Goal: Information Seeking & Learning: Learn about a topic

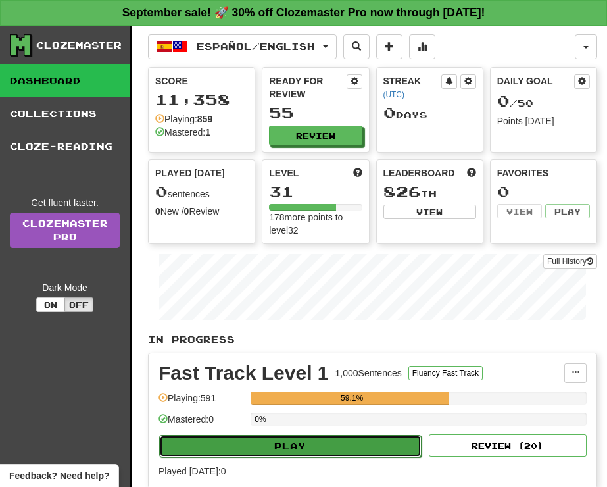
click at [314, 448] on button "Play" at bounding box center [290, 446] width 262 height 22
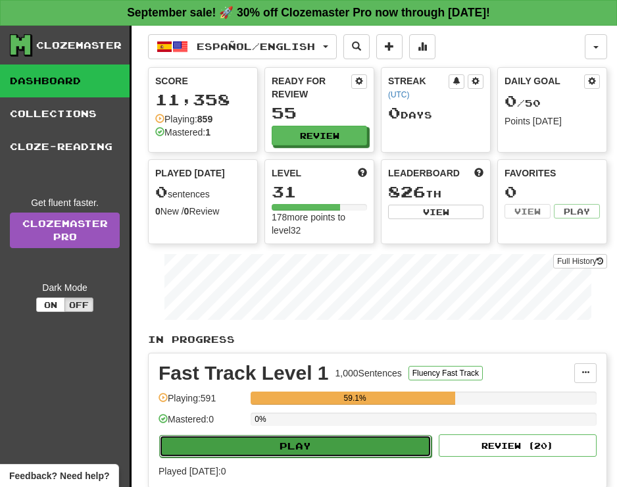
select select "**"
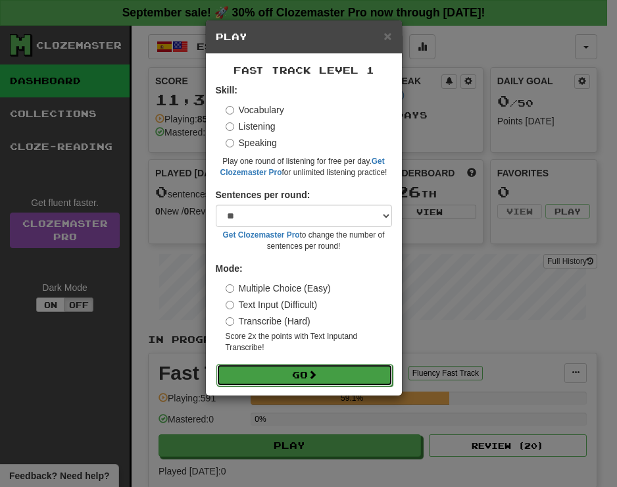
click at [308, 375] on button "Go" at bounding box center [304, 375] width 176 height 22
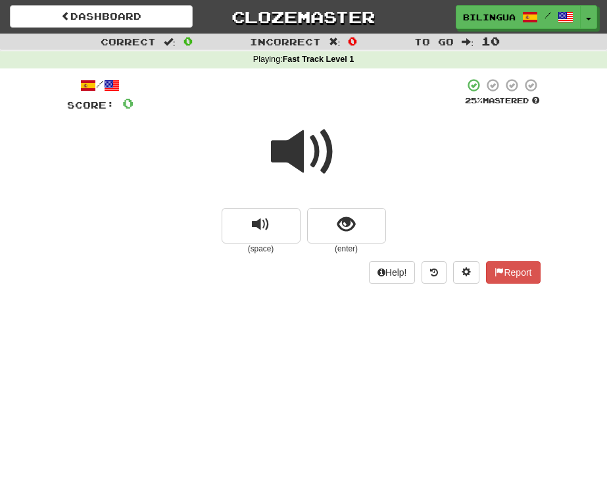
click at [302, 134] on span at bounding box center [304, 152] width 66 height 66
click at [301, 161] on span at bounding box center [304, 152] width 66 height 66
click at [338, 220] on span "show sentence" at bounding box center [346, 225] width 18 height 18
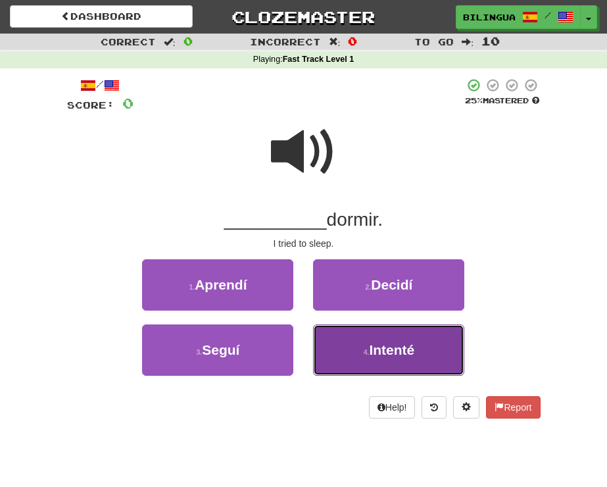
click at [410, 357] on span "Intenté" at bounding box center [391, 349] width 45 height 15
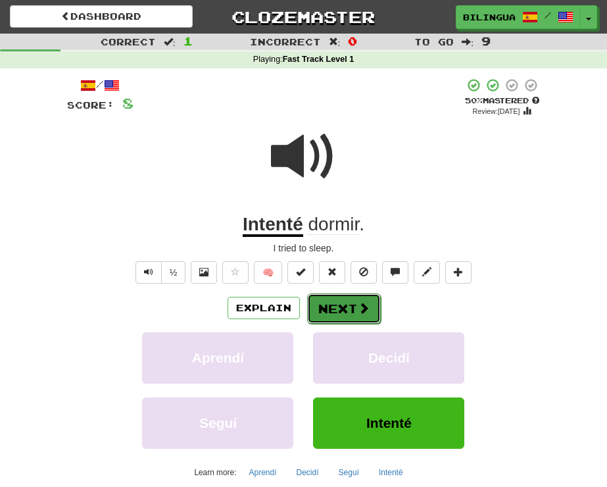
click at [345, 302] on button "Next" at bounding box center [344, 308] width 74 height 30
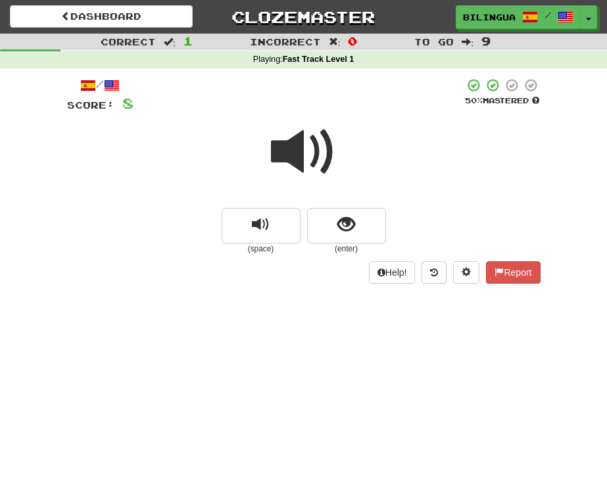
click at [293, 158] on span at bounding box center [304, 152] width 66 height 66
click at [343, 227] on span "show sentence" at bounding box center [346, 225] width 18 height 18
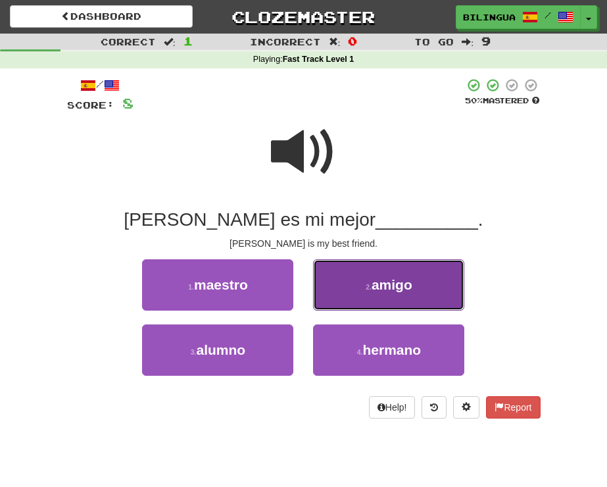
click at [364, 293] on button "2 . amigo" at bounding box center [388, 284] width 151 height 51
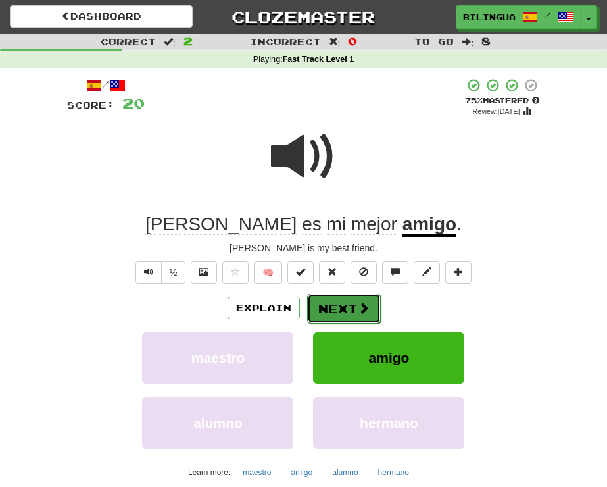
click at [329, 300] on button "Next" at bounding box center [344, 308] width 74 height 30
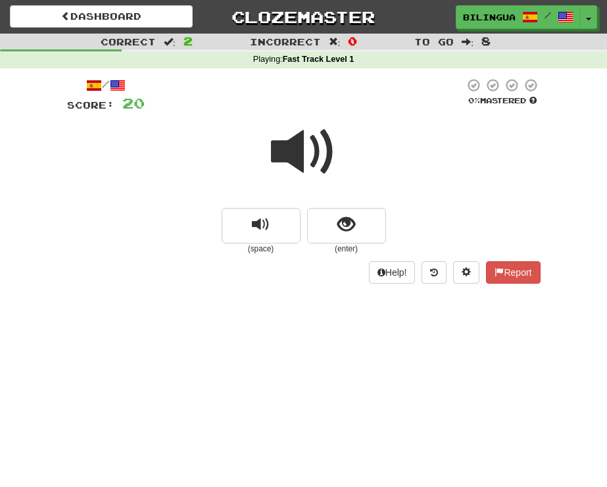
click at [318, 157] on span at bounding box center [304, 152] width 66 height 66
click at [349, 227] on span "show sentence" at bounding box center [346, 225] width 18 height 18
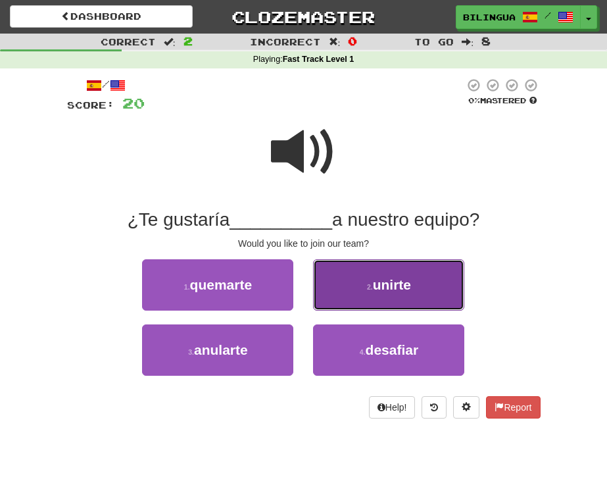
click at [391, 282] on span "unirte" at bounding box center [392, 284] width 38 height 15
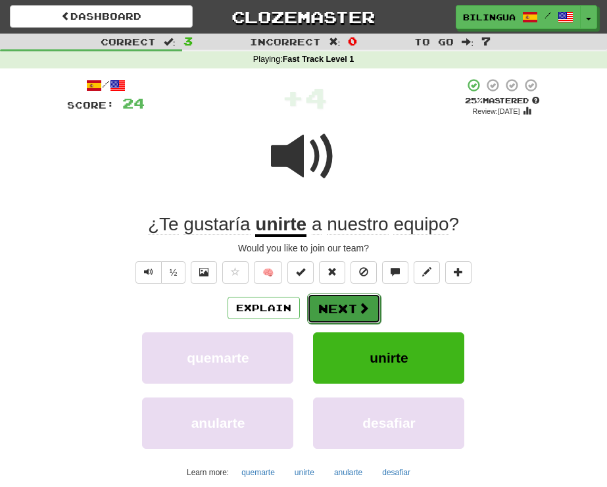
click at [344, 307] on button "Next" at bounding box center [344, 308] width 74 height 30
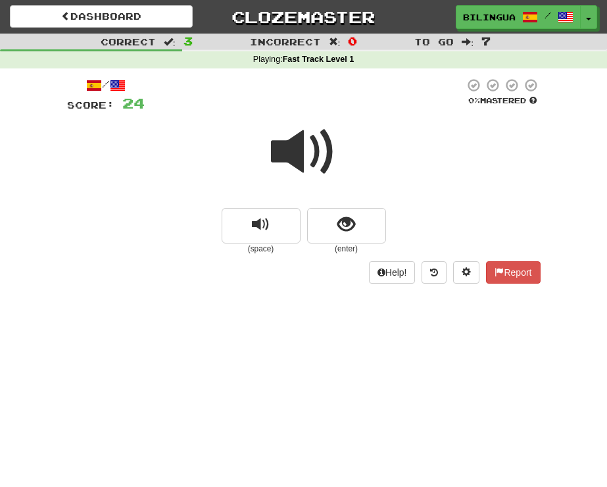
click at [302, 158] on span at bounding box center [304, 152] width 66 height 66
click at [354, 223] on span "show sentence" at bounding box center [346, 225] width 18 height 18
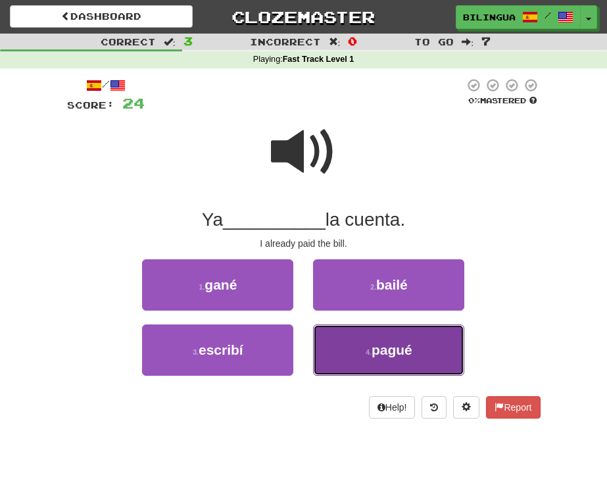
click at [360, 351] on button "4 . pagué" at bounding box center [388, 349] width 151 height 51
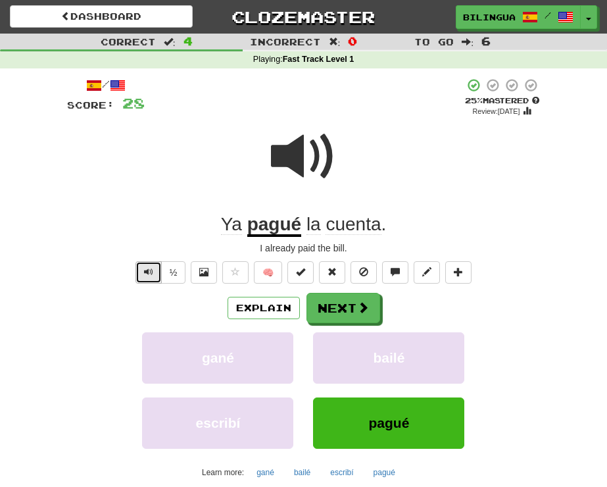
click at [150, 271] on span "Text-to-speech controls" at bounding box center [148, 271] width 9 height 9
click at [329, 306] on button "Next" at bounding box center [344, 308] width 74 height 30
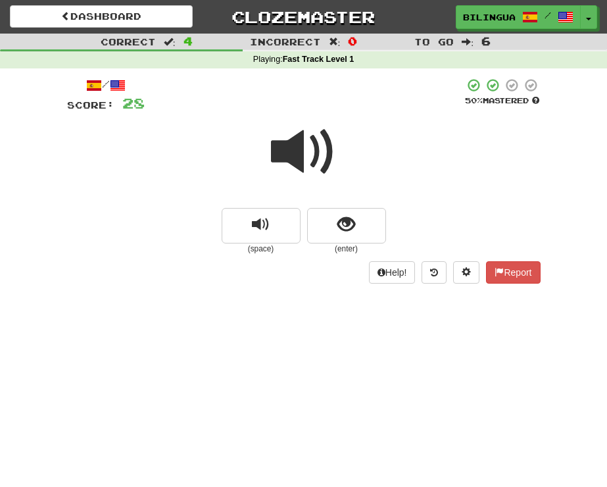
click at [296, 151] on span at bounding box center [304, 152] width 66 height 66
click at [343, 222] on span "show sentence" at bounding box center [346, 225] width 18 height 18
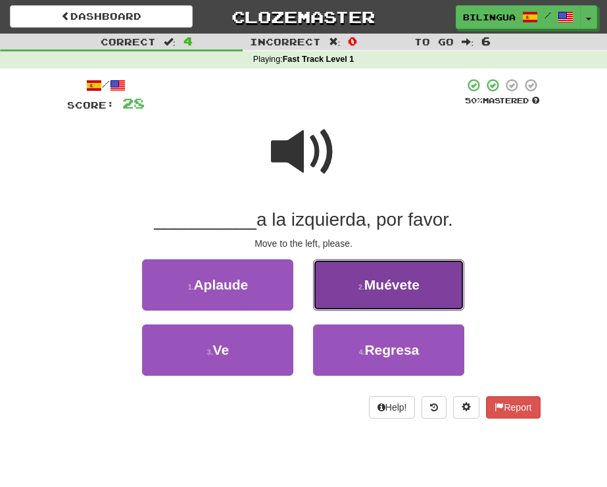
click at [349, 279] on button "2 . Muévete" at bounding box center [388, 284] width 151 height 51
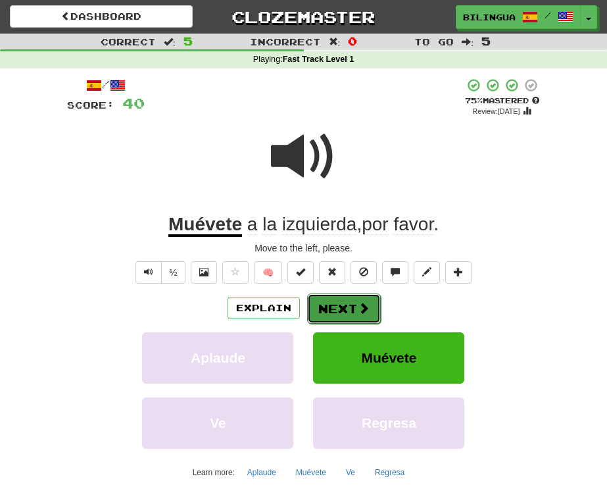
click at [323, 306] on button "Next" at bounding box center [344, 308] width 74 height 30
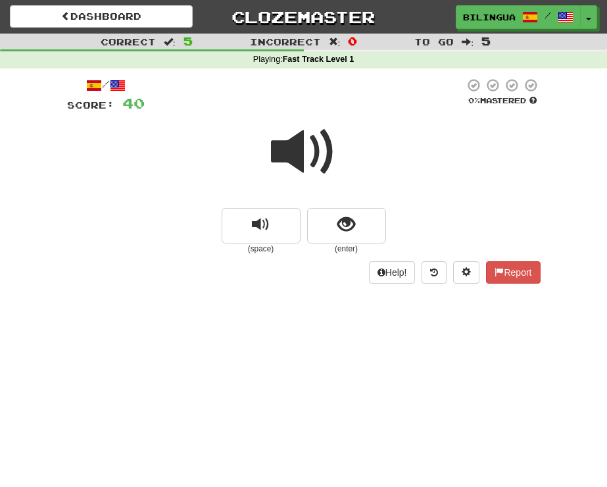
click at [296, 154] on span at bounding box center [304, 152] width 66 height 66
click at [343, 231] on span "show sentence" at bounding box center [346, 225] width 18 height 18
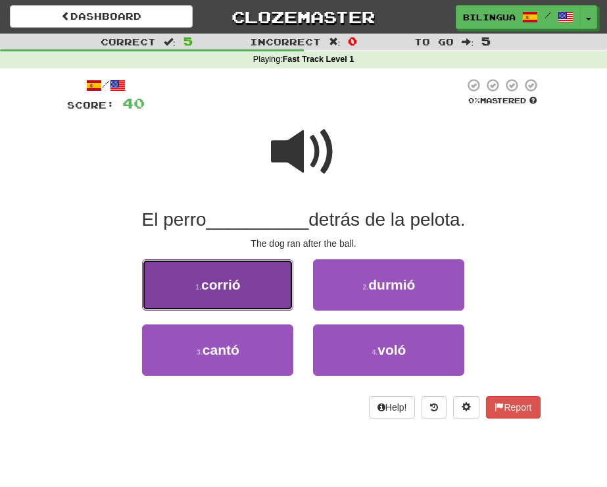
click at [203, 284] on span "corrió" at bounding box center [220, 284] width 39 height 15
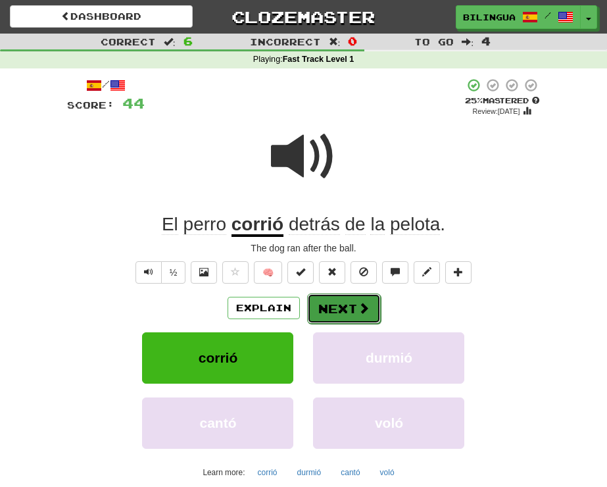
click at [352, 302] on button "Next" at bounding box center [344, 308] width 74 height 30
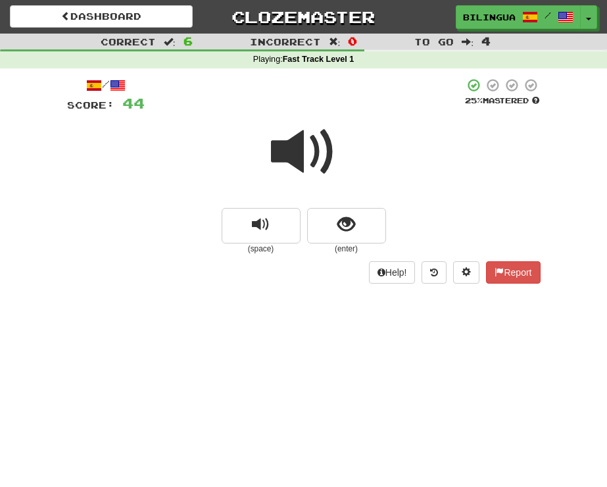
click at [301, 151] on span at bounding box center [304, 152] width 66 height 66
click at [341, 226] on span "show sentence" at bounding box center [346, 225] width 18 height 18
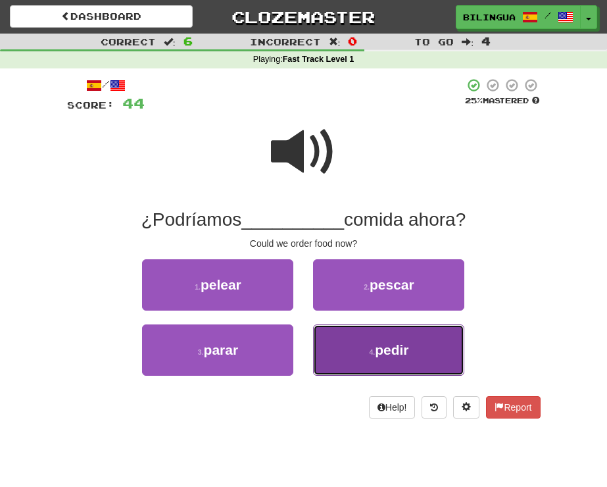
click at [362, 354] on button "4 . pedir" at bounding box center [388, 349] width 151 height 51
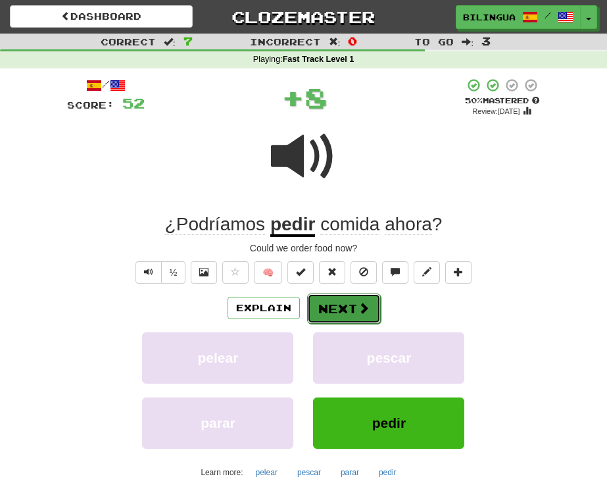
click at [333, 308] on button "Next" at bounding box center [344, 308] width 74 height 30
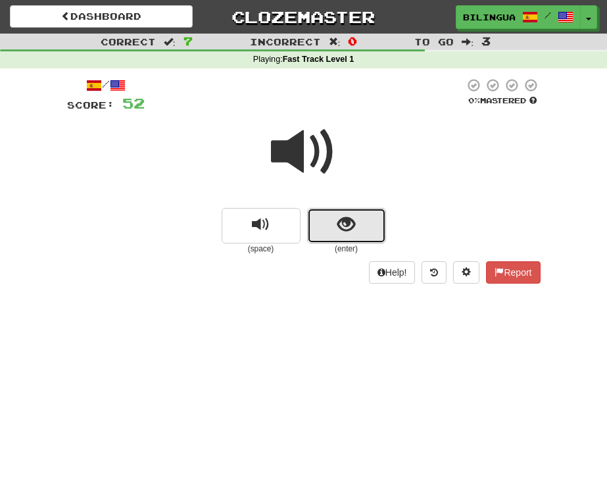
click at [343, 227] on span "show sentence" at bounding box center [346, 225] width 18 height 18
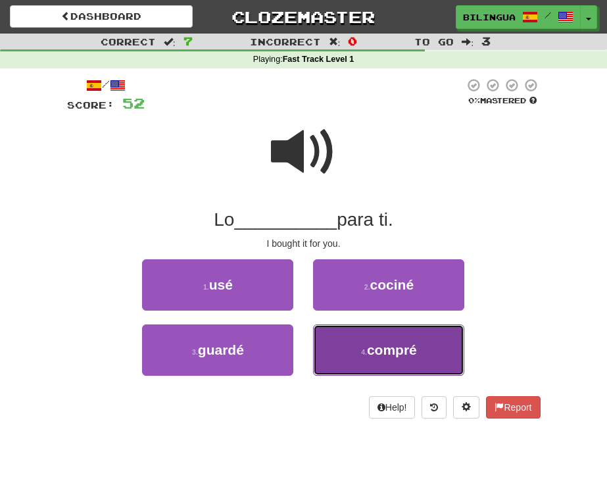
click at [366, 346] on button "4 . compré" at bounding box center [388, 349] width 151 height 51
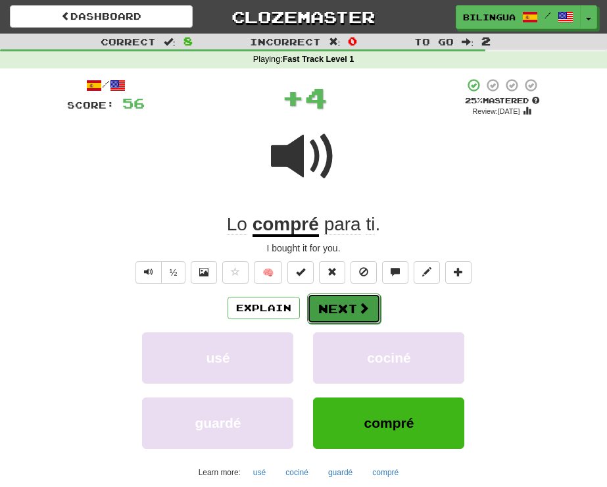
click at [333, 308] on button "Next" at bounding box center [344, 308] width 74 height 30
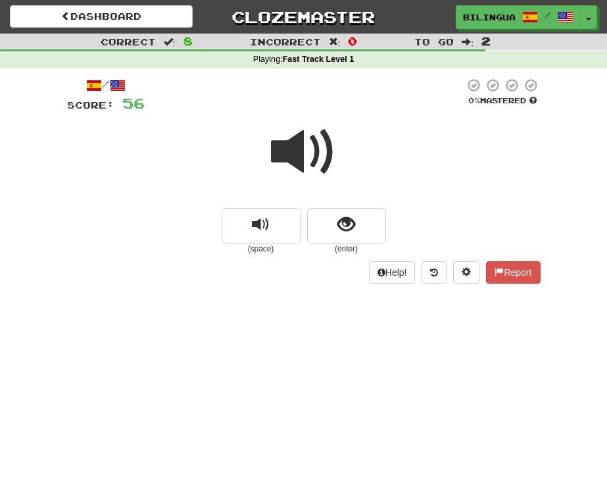
click at [306, 157] on span at bounding box center [304, 152] width 66 height 66
click at [345, 231] on span "show sentence" at bounding box center [346, 225] width 18 height 18
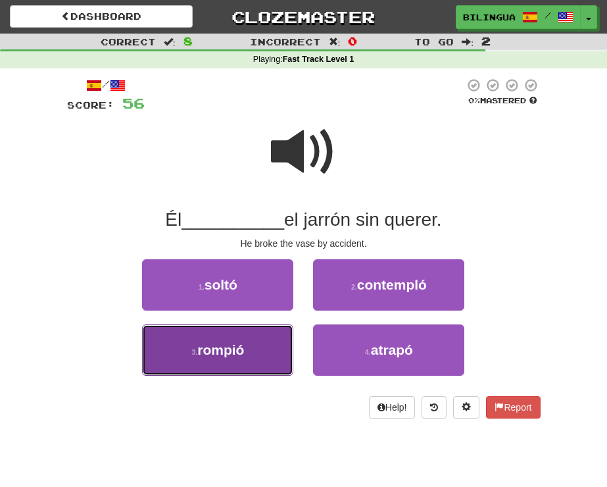
click at [262, 343] on button "3 . rompió" at bounding box center [217, 349] width 151 height 51
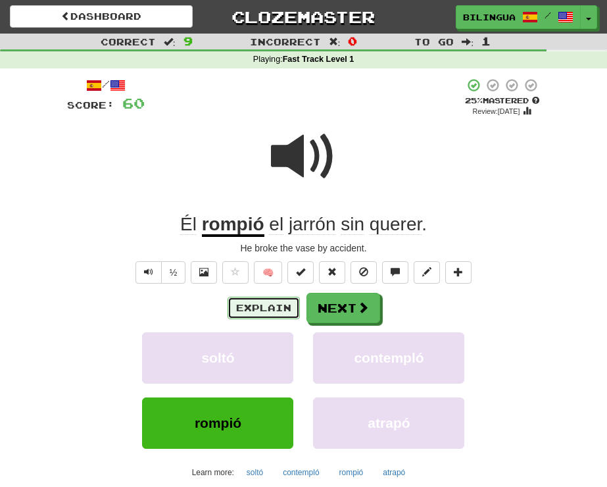
click at [250, 305] on button "Explain" at bounding box center [264, 308] width 72 height 22
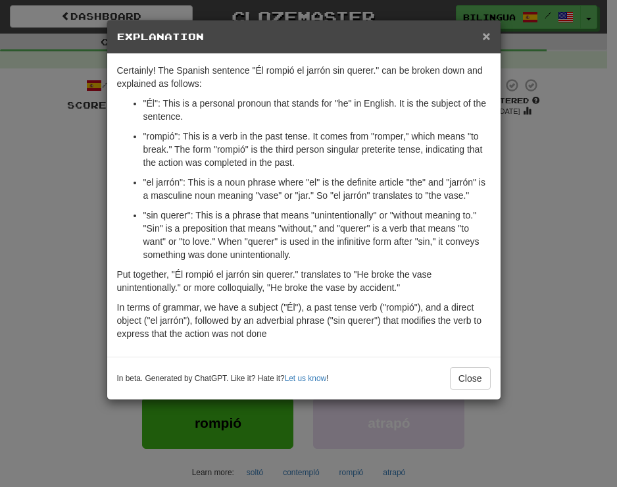
click at [486, 35] on span "×" at bounding box center [486, 35] width 8 height 15
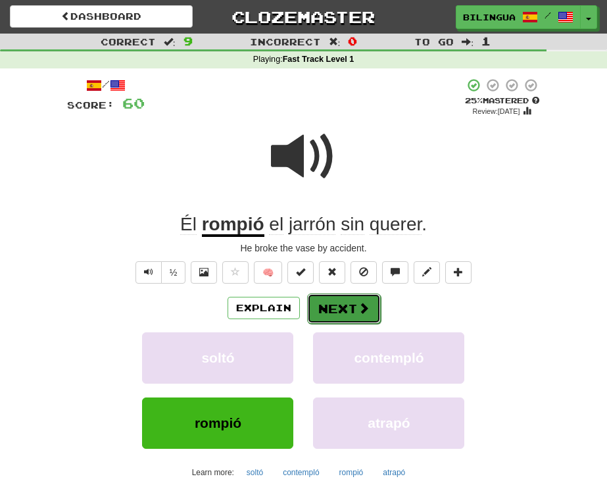
click at [339, 310] on button "Next" at bounding box center [344, 308] width 74 height 30
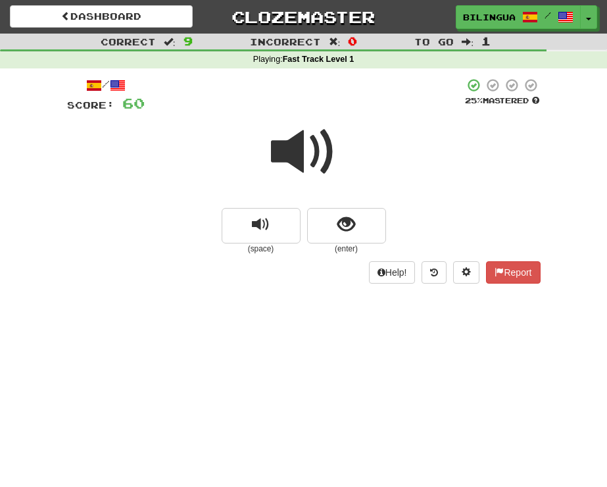
click at [300, 160] on span at bounding box center [304, 152] width 66 height 66
click at [331, 222] on button "show sentence" at bounding box center [346, 226] width 79 height 36
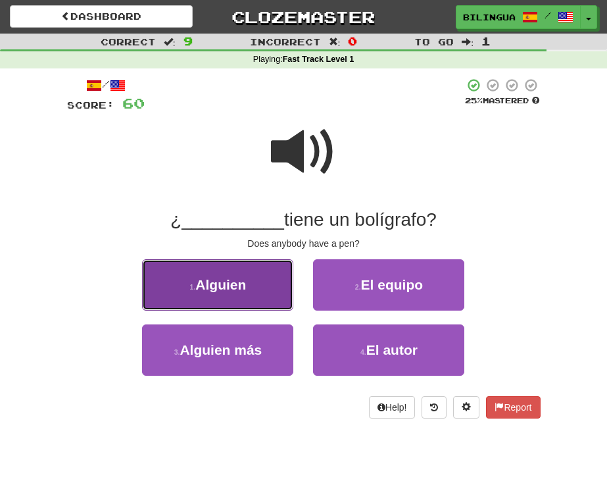
click at [261, 281] on button "1 . Alguien" at bounding box center [217, 284] width 151 height 51
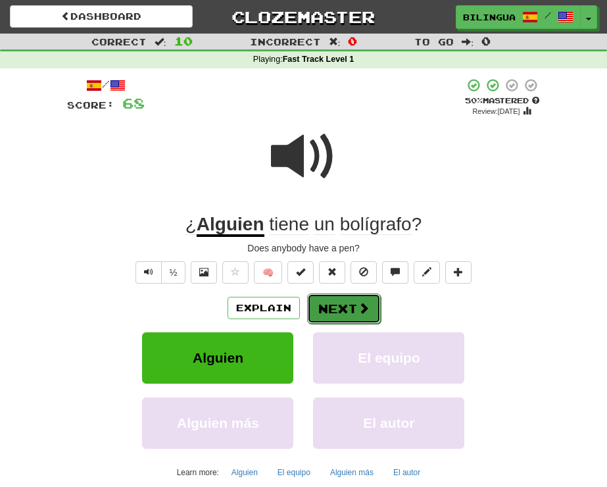
click at [334, 309] on button "Next" at bounding box center [344, 308] width 74 height 30
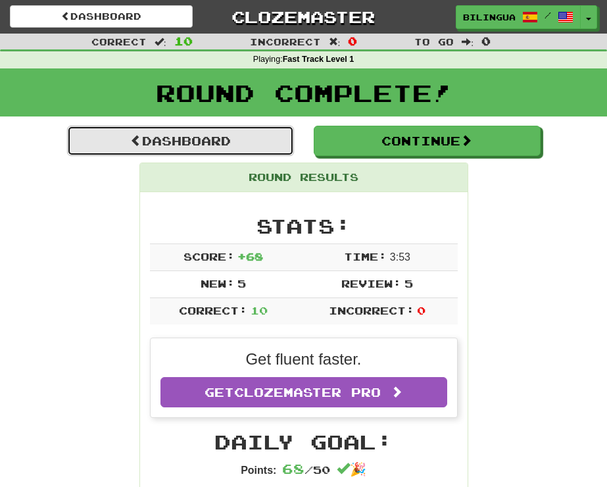
click at [195, 137] on link "Dashboard" at bounding box center [180, 141] width 227 height 30
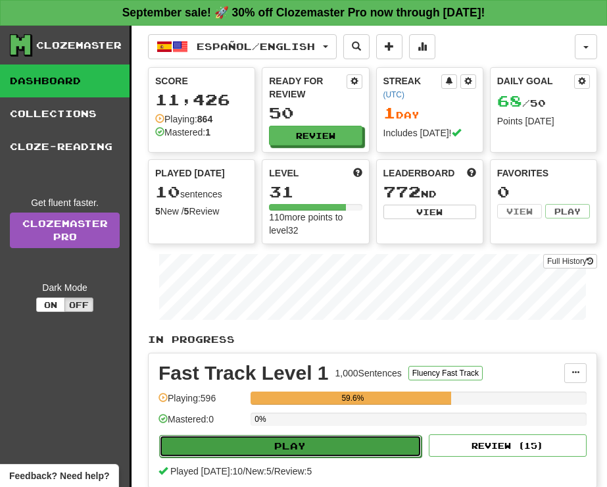
click at [288, 447] on button "Play" at bounding box center [290, 446] width 262 height 22
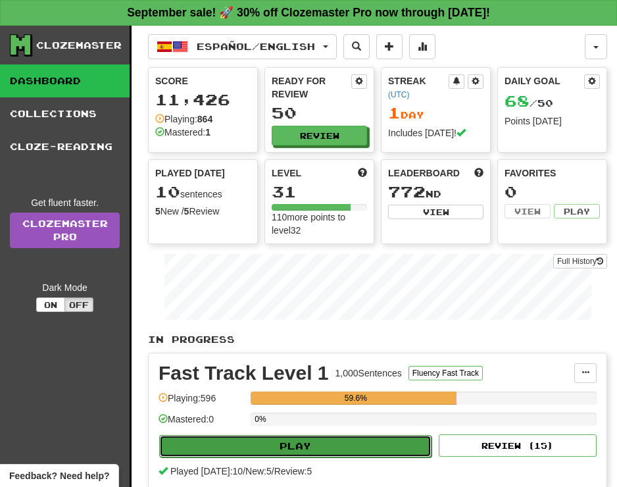
select select "**"
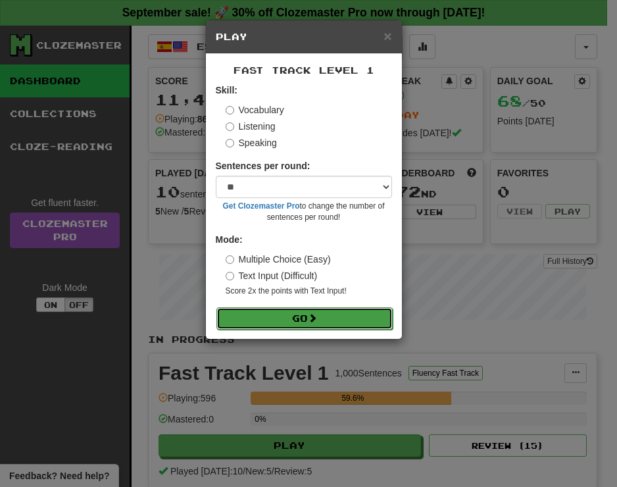
click at [297, 318] on button "Go" at bounding box center [304, 318] width 176 height 22
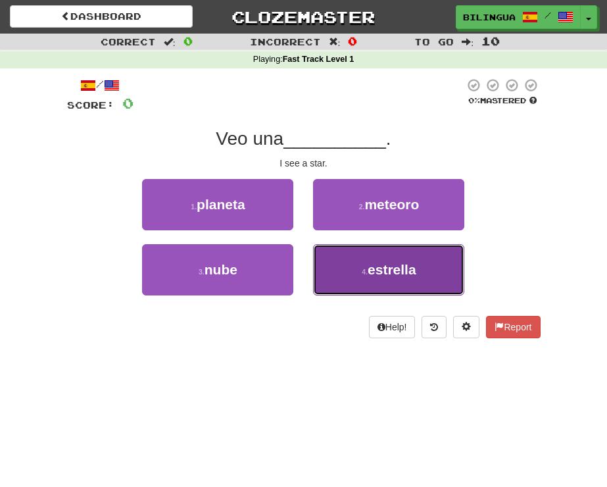
click at [353, 270] on button "4 . [PERSON_NAME]" at bounding box center [388, 269] width 151 height 51
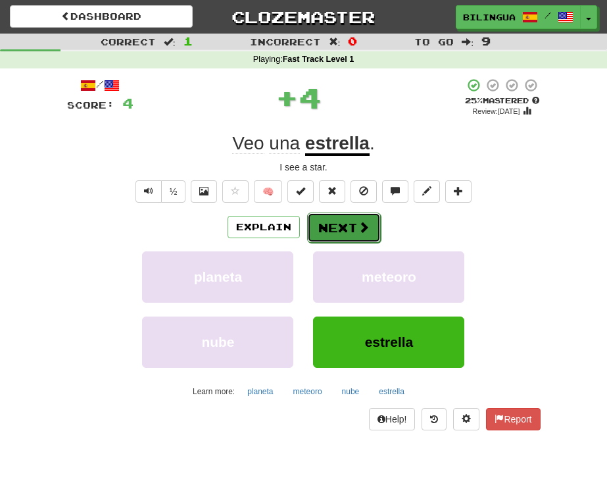
click at [341, 228] on button "Next" at bounding box center [344, 227] width 74 height 30
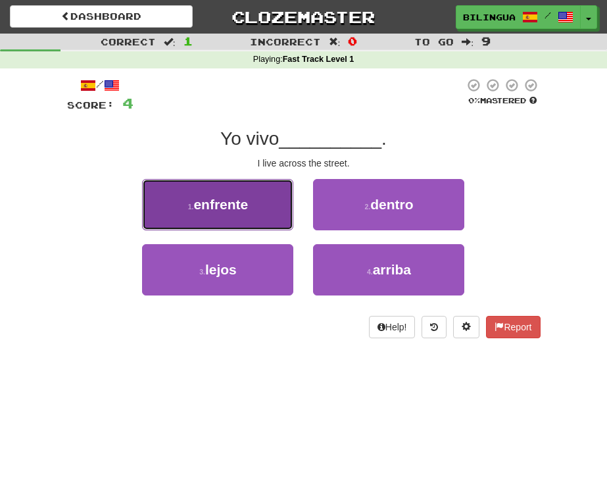
click at [235, 204] on span "enfrente" at bounding box center [220, 204] width 55 height 15
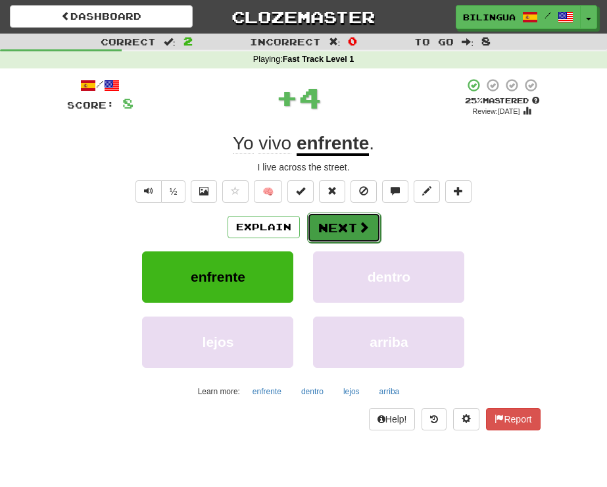
click at [332, 230] on button "Next" at bounding box center [344, 227] width 74 height 30
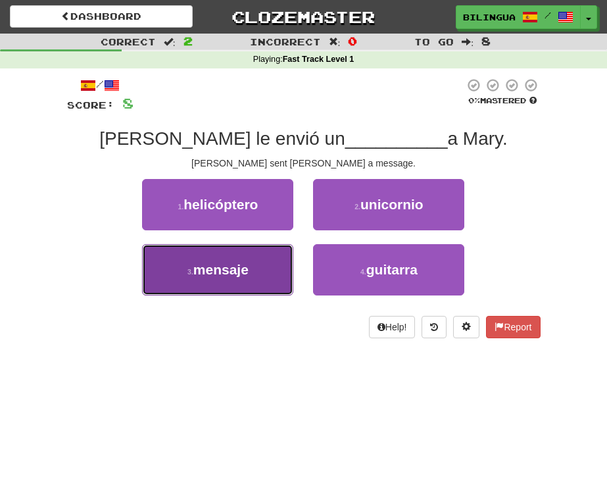
click at [253, 270] on button "3 . mensaje" at bounding box center [217, 269] width 151 height 51
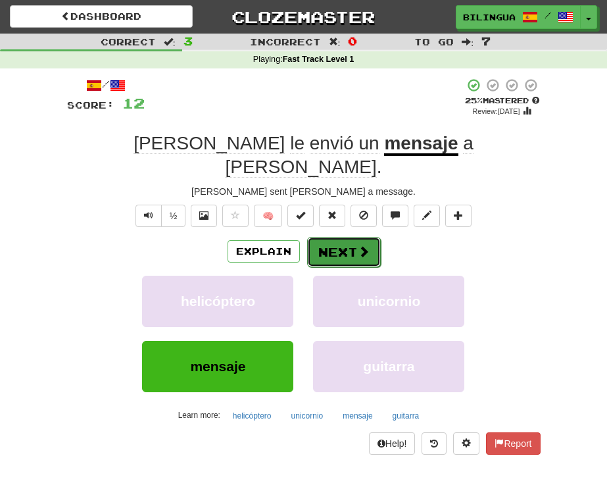
click at [337, 237] on button "Next" at bounding box center [344, 252] width 74 height 30
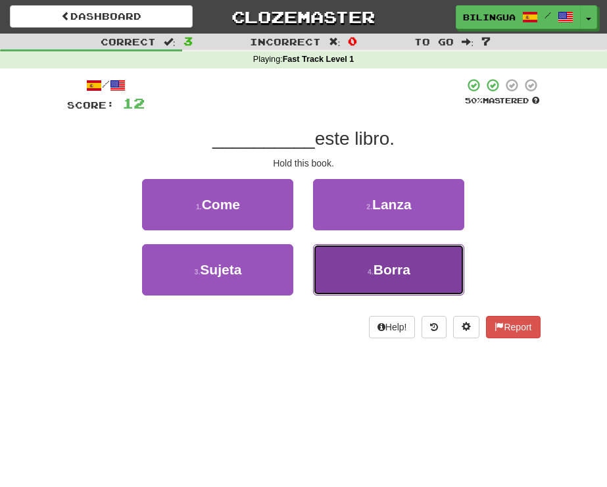
click at [364, 272] on button "4 . Borra" at bounding box center [388, 269] width 151 height 51
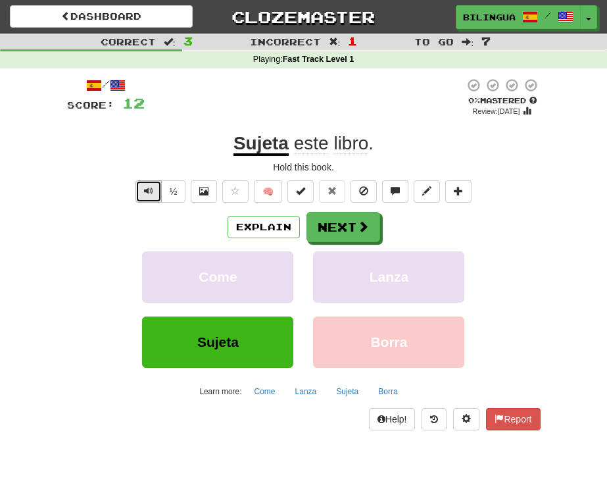
click at [144, 189] on span "Text-to-speech controls" at bounding box center [148, 190] width 9 height 9
click at [249, 226] on button "Explain" at bounding box center [264, 227] width 72 height 22
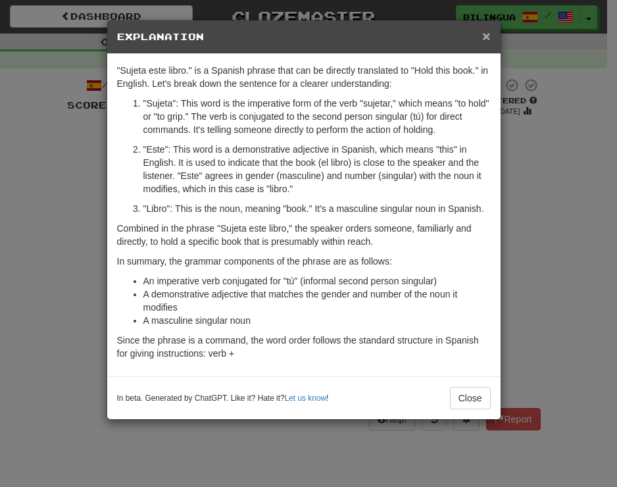
click at [485, 38] on span "×" at bounding box center [486, 35] width 8 height 15
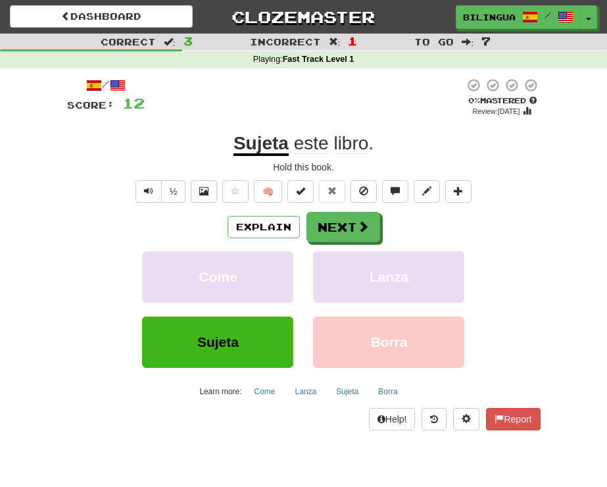
scroll to position [1, 0]
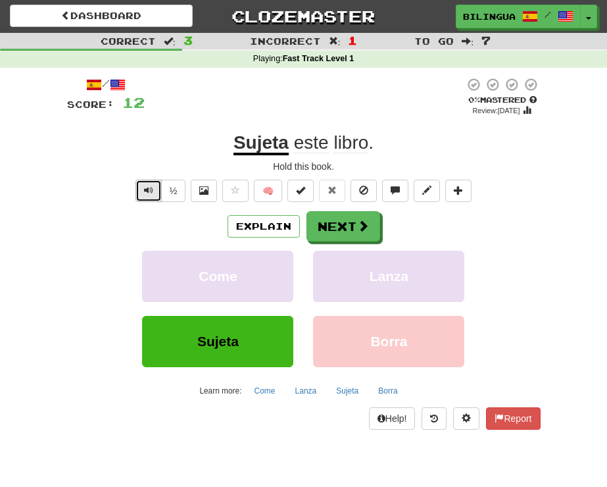
click at [144, 191] on span "Text-to-speech controls" at bounding box center [148, 189] width 9 height 9
click at [358, 231] on span at bounding box center [364, 226] width 12 height 12
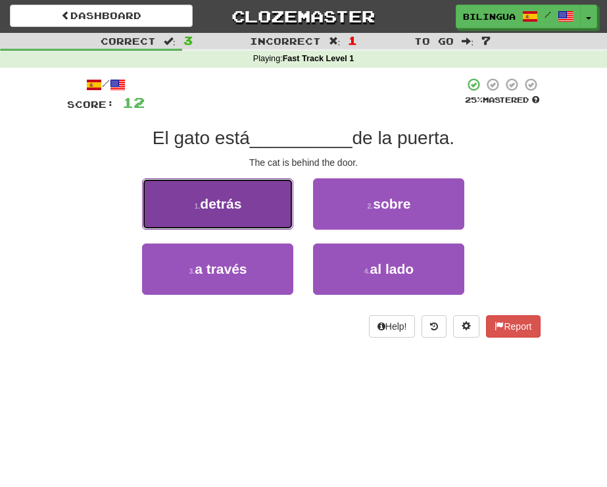
click at [248, 210] on button "1 . detrás" at bounding box center [217, 203] width 151 height 51
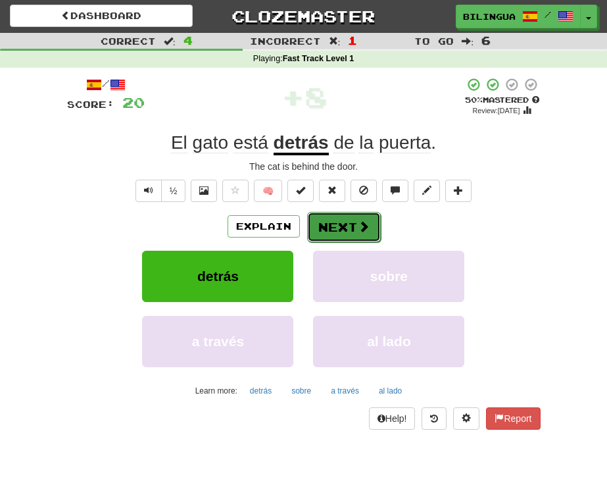
click at [350, 227] on button "Next" at bounding box center [344, 227] width 74 height 30
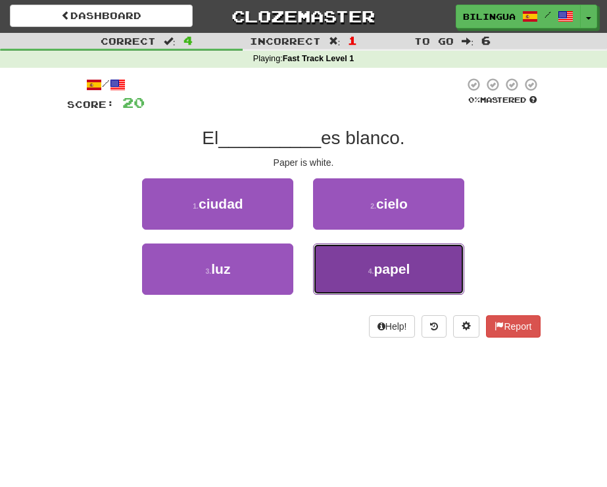
click at [353, 274] on button "4 . papel" at bounding box center [388, 268] width 151 height 51
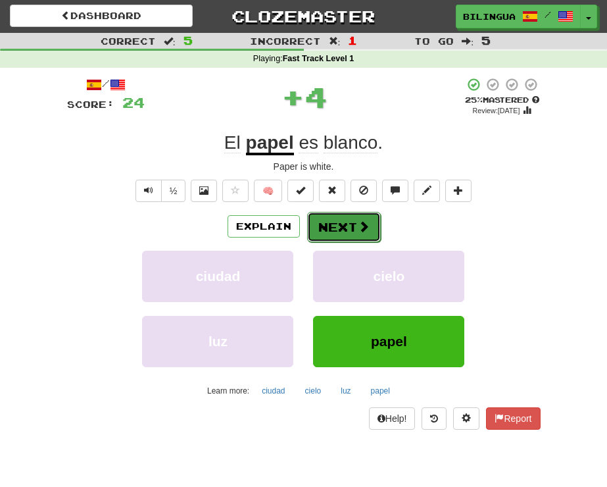
click at [336, 224] on button "Next" at bounding box center [344, 227] width 74 height 30
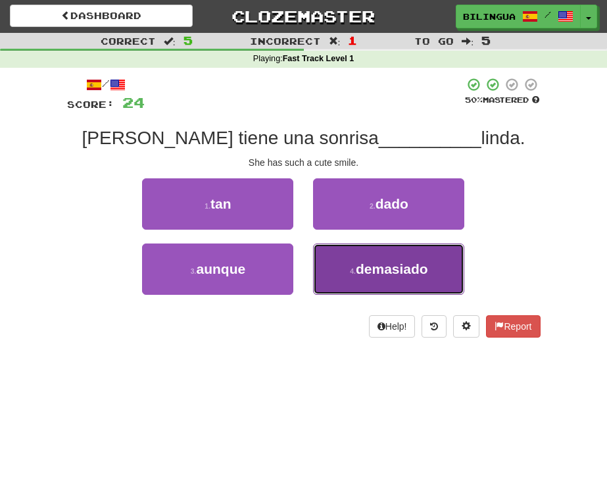
click at [381, 263] on span "demasiado" at bounding box center [392, 268] width 72 height 15
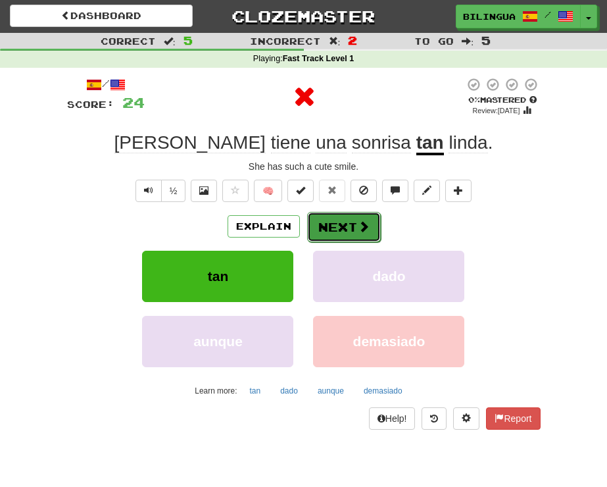
click at [347, 223] on button "Next" at bounding box center [344, 227] width 74 height 30
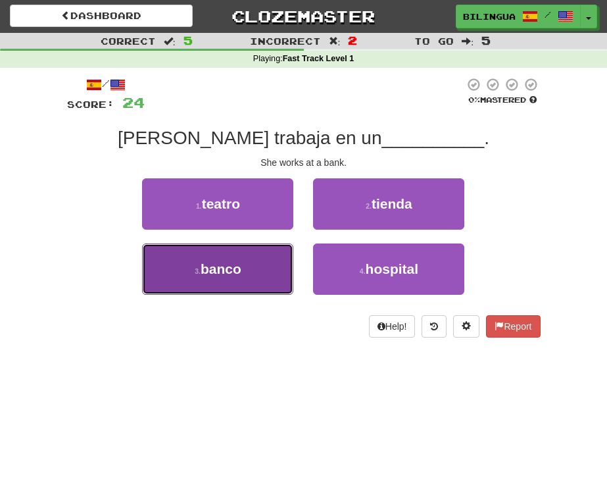
click at [255, 254] on button "3 . banco" at bounding box center [217, 268] width 151 height 51
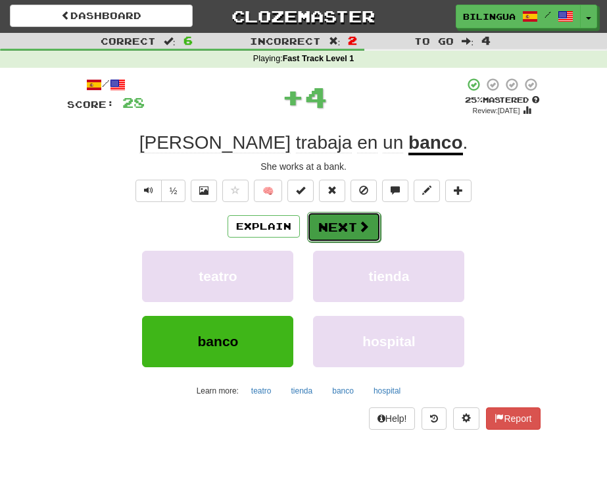
click at [329, 226] on button "Next" at bounding box center [344, 227] width 74 height 30
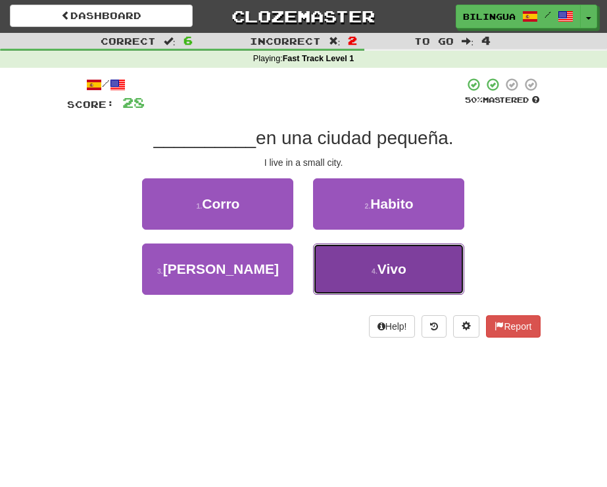
click at [370, 273] on button "4 . Vivo" at bounding box center [388, 268] width 151 height 51
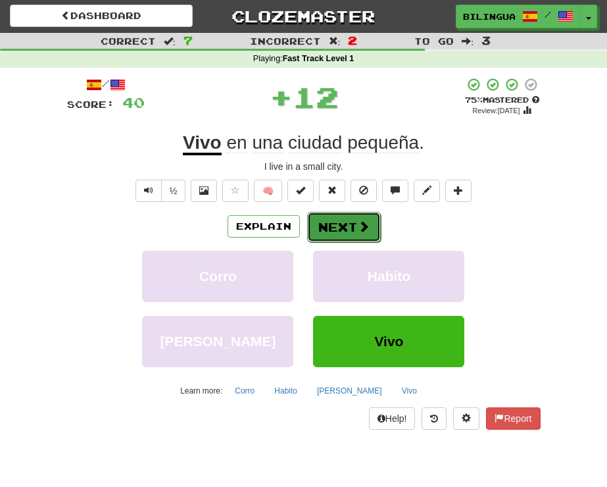
click at [348, 224] on button "Next" at bounding box center [344, 227] width 74 height 30
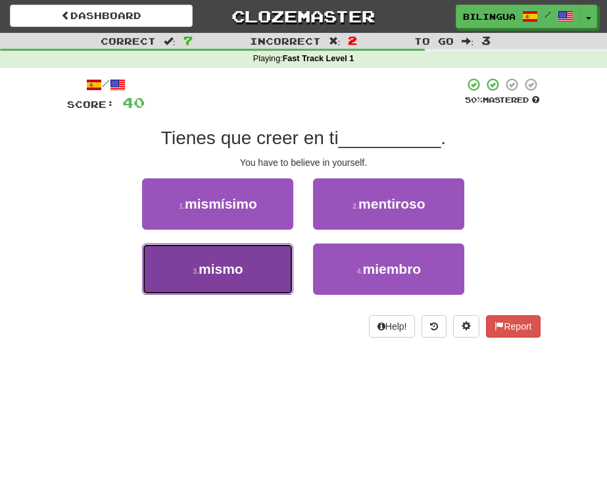
click at [247, 262] on button "3 . mismo" at bounding box center [217, 268] width 151 height 51
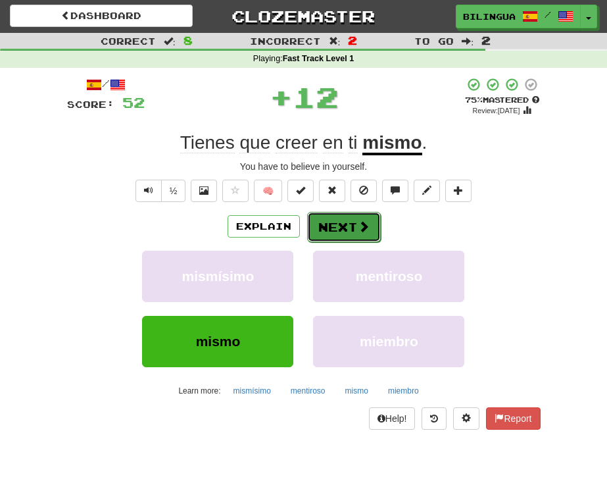
click at [341, 222] on button "Next" at bounding box center [344, 227] width 74 height 30
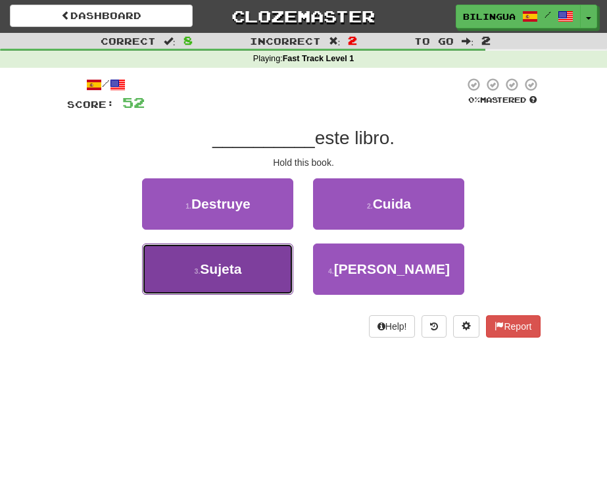
click at [245, 269] on button "3 . Sujeta" at bounding box center [217, 268] width 151 height 51
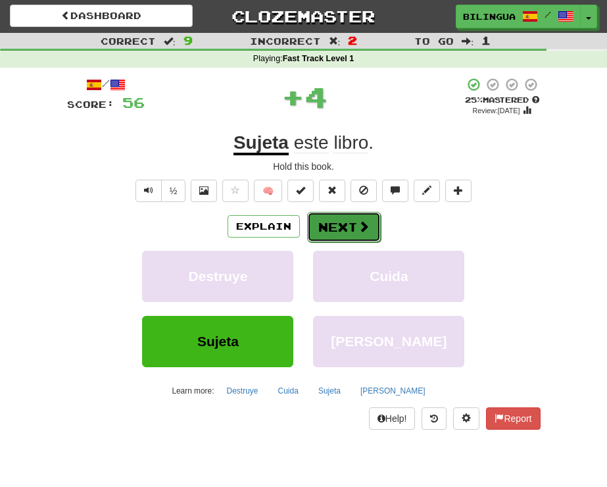
click at [329, 229] on button "Next" at bounding box center [344, 227] width 74 height 30
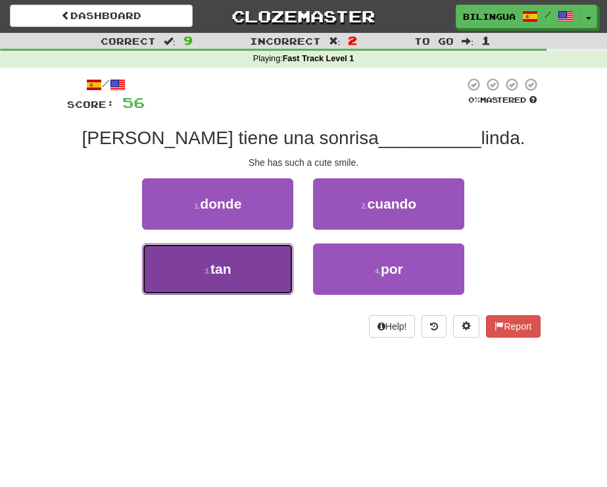
click at [243, 269] on button "3 . tan" at bounding box center [217, 268] width 151 height 51
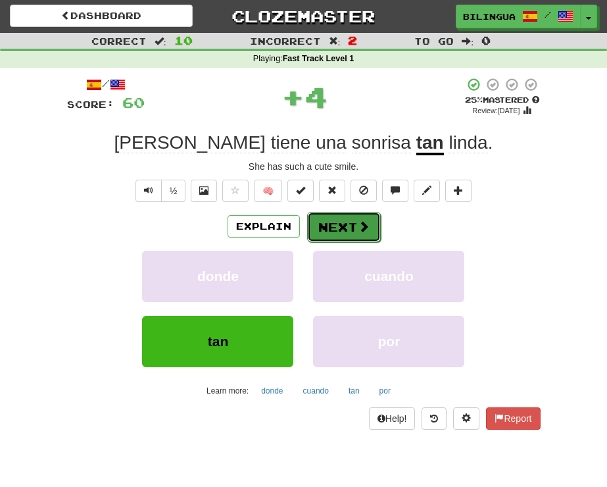
click at [347, 226] on button "Next" at bounding box center [344, 227] width 74 height 30
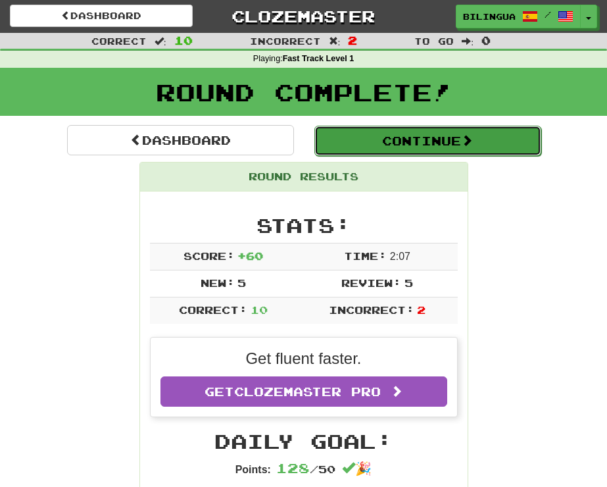
click at [377, 145] on button "Continue" at bounding box center [427, 141] width 227 height 30
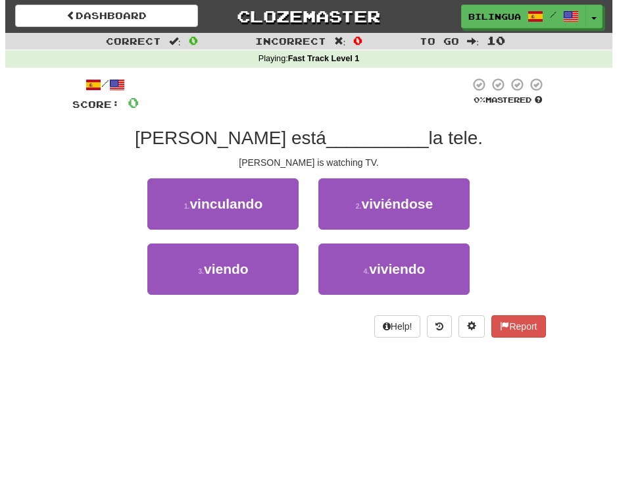
scroll to position [0, 0]
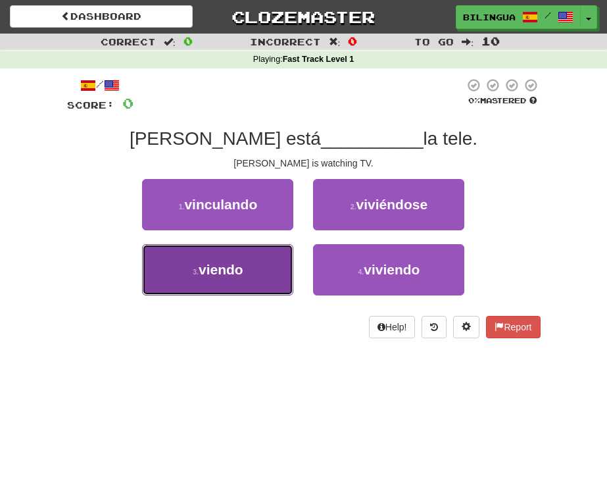
click at [228, 269] on span "viendo" at bounding box center [221, 269] width 45 height 15
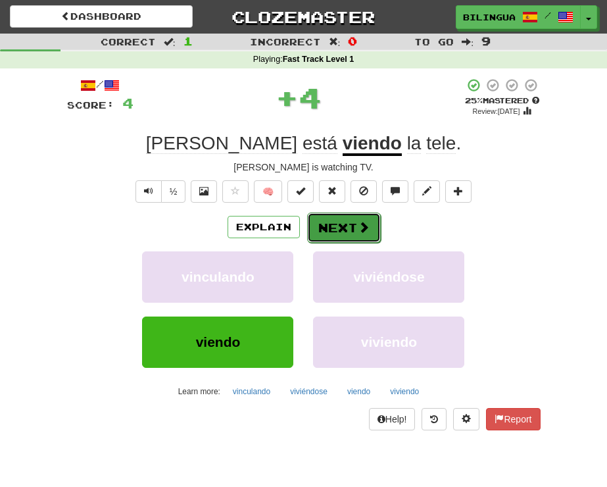
click at [338, 227] on button "Next" at bounding box center [344, 227] width 74 height 30
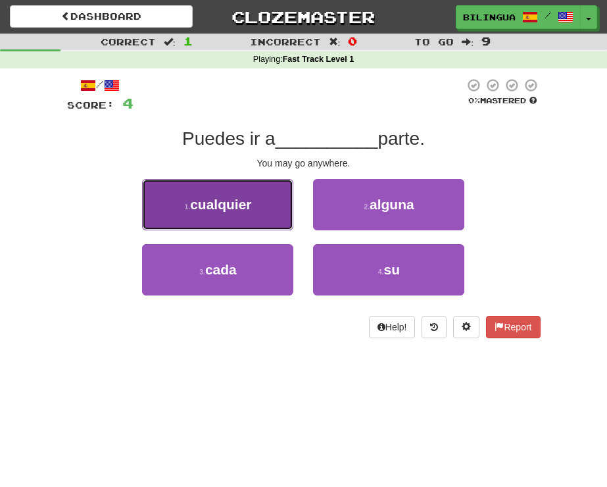
click at [251, 212] on button "1 . cualquier" at bounding box center [217, 204] width 151 height 51
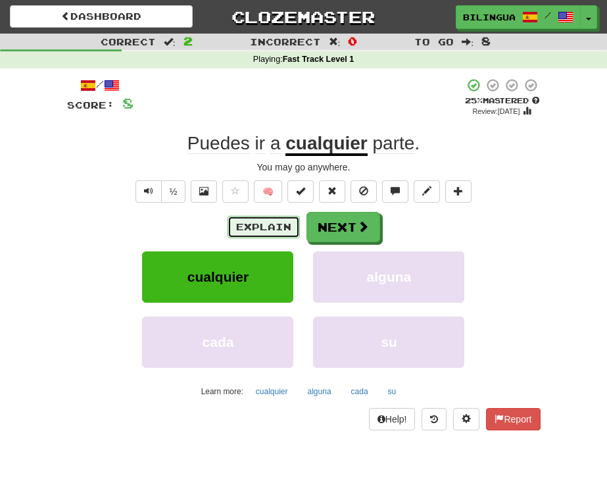
click at [254, 225] on button "Explain" at bounding box center [264, 227] width 72 height 22
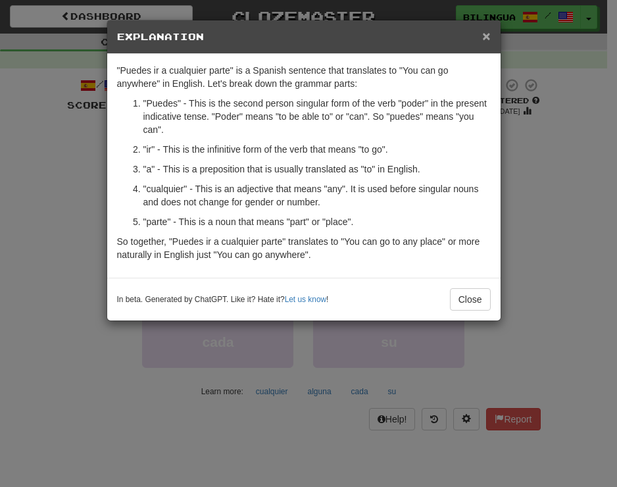
click at [484, 34] on span "×" at bounding box center [486, 35] width 8 height 15
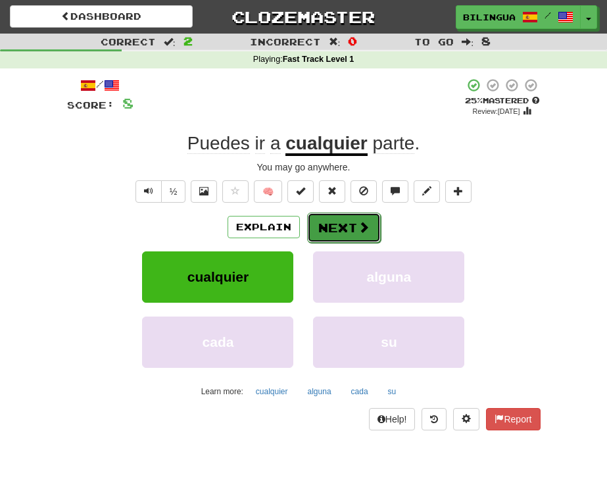
click at [339, 224] on button "Next" at bounding box center [344, 227] width 74 height 30
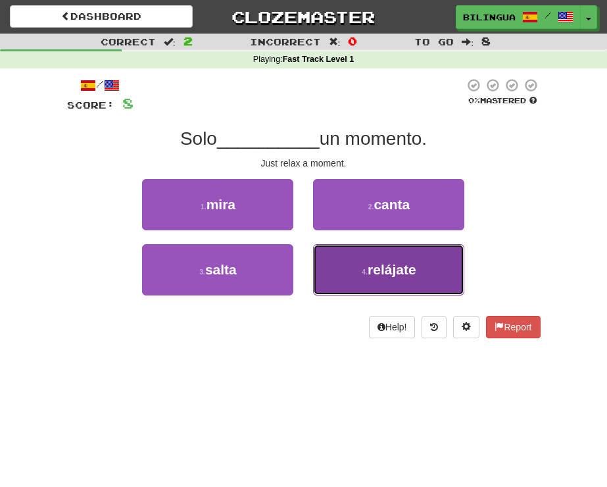
click at [385, 272] on span "relájate" at bounding box center [392, 269] width 49 height 15
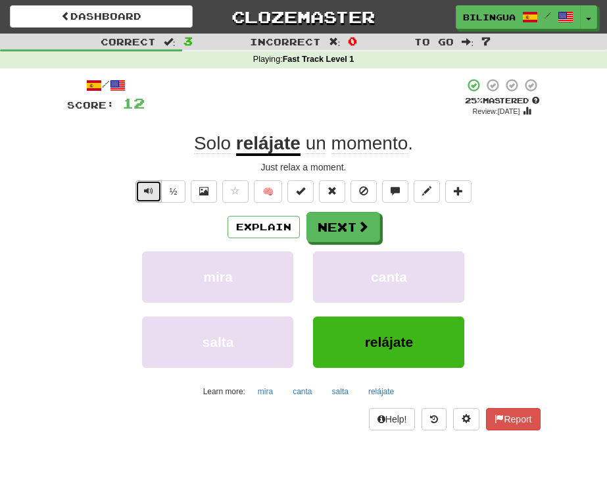
click at [149, 193] on span "Text-to-speech controls" at bounding box center [148, 190] width 9 height 9
click at [354, 226] on button "Next" at bounding box center [344, 227] width 74 height 30
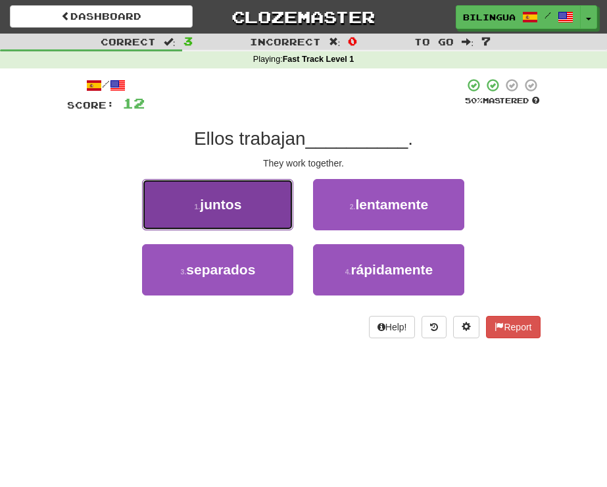
click at [265, 207] on button "1 . juntos" at bounding box center [217, 204] width 151 height 51
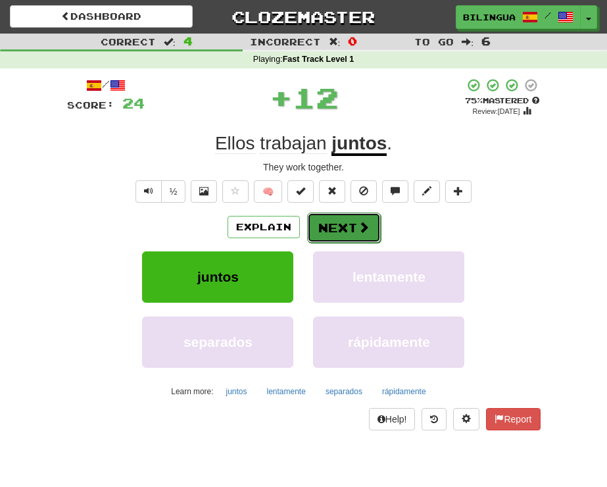
click at [337, 231] on button "Next" at bounding box center [344, 227] width 74 height 30
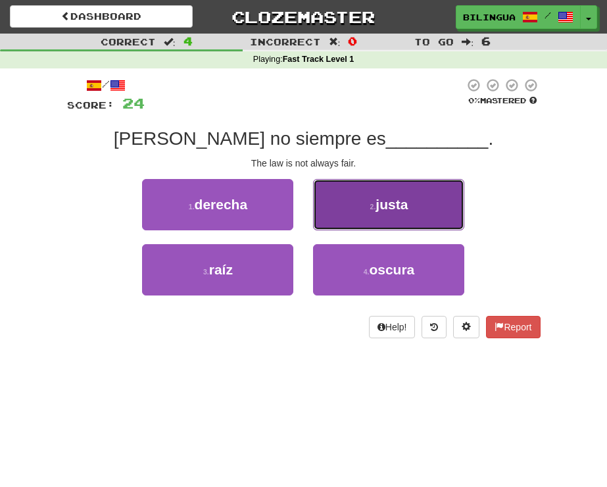
click at [358, 217] on button "2 . justa" at bounding box center [388, 204] width 151 height 51
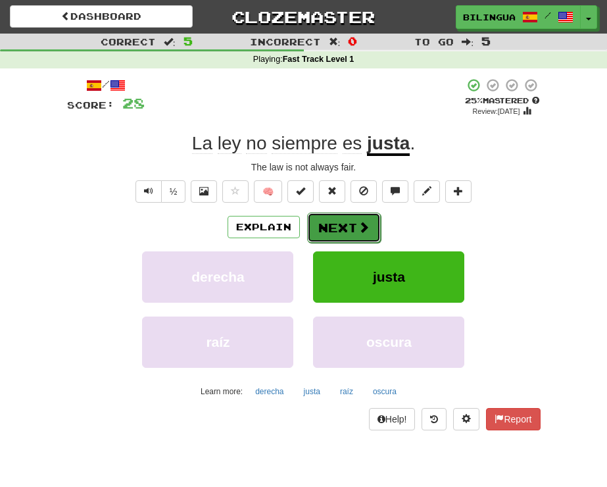
click at [335, 227] on button "Next" at bounding box center [344, 227] width 74 height 30
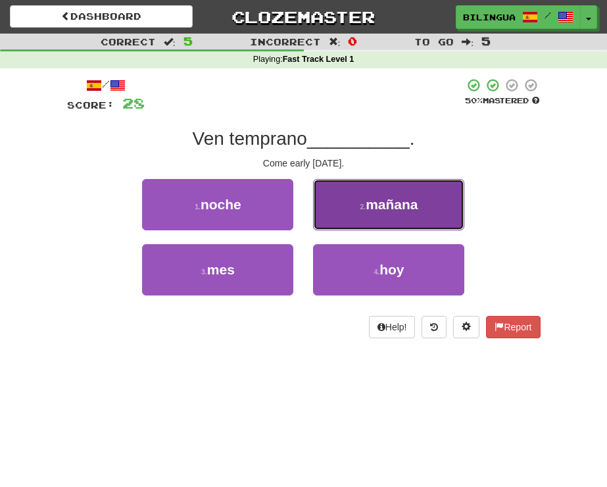
click at [350, 201] on button "2 . mañana" at bounding box center [388, 204] width 151 height 51
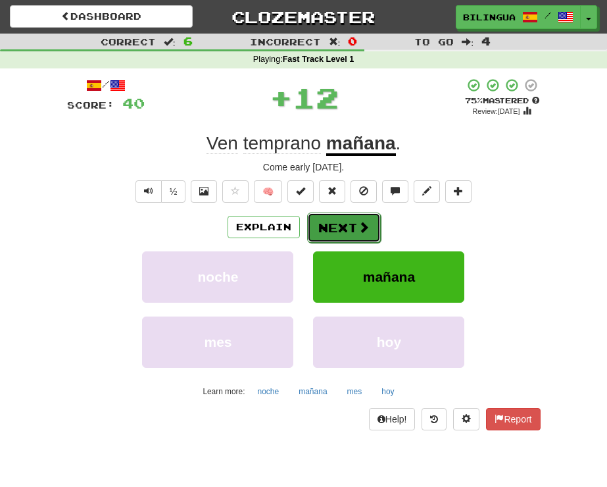
click at [341, 222] on button "Next" at bounding box center [344, 227] width 74 height 30
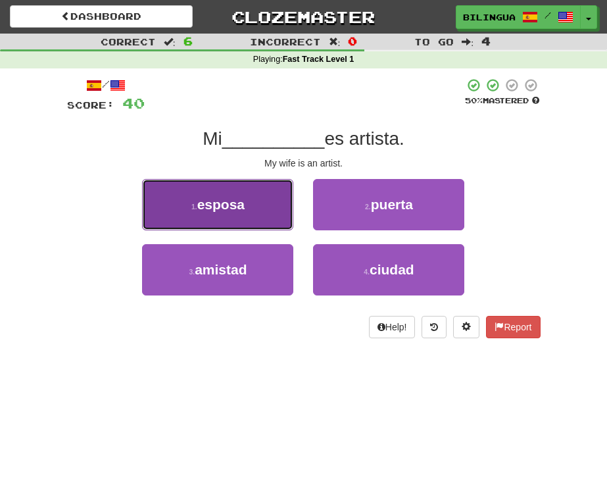
click at [266, 204] on button "1 . esposa" at bounding box center [217, 204] width 151 height 51
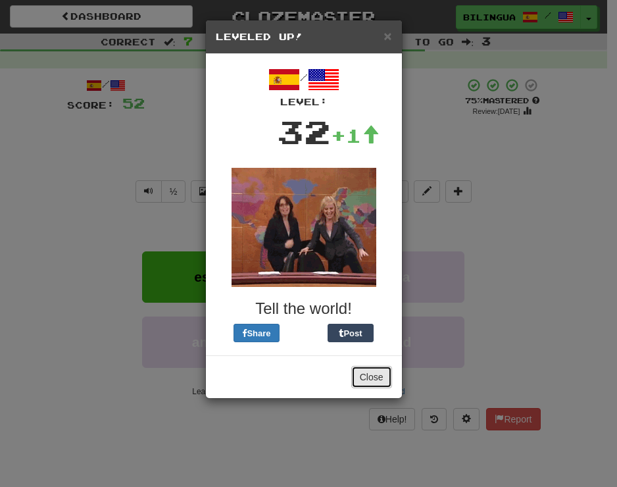
click at [368, 376] on button "Close" at bounding box center [371, 377] width 41 height 22
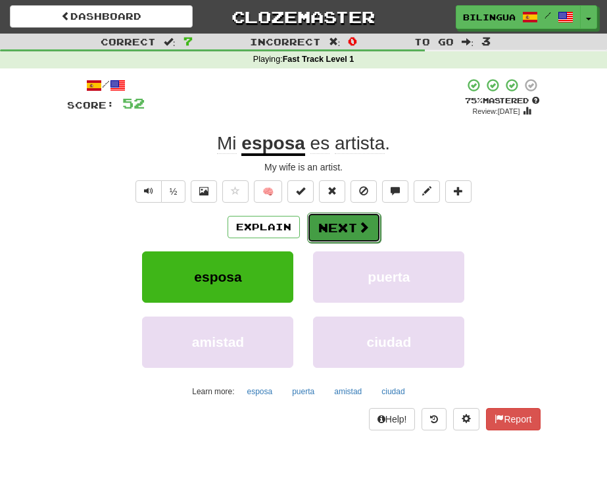
click at [345, 231] on button "Next" at bounding box center [344, 227] width 74 height 30
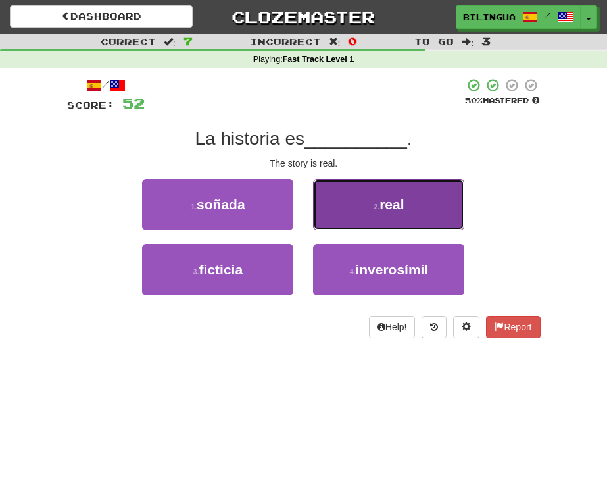
click at [387, 204] on span "real" at bounding box center [391, 204] width 24 height 15
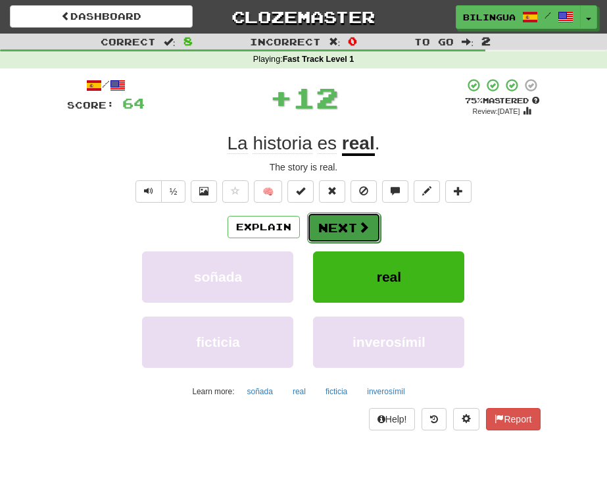
click at [341, 226] on button "Next" at bounding box center [344, 227] width 74 height 30
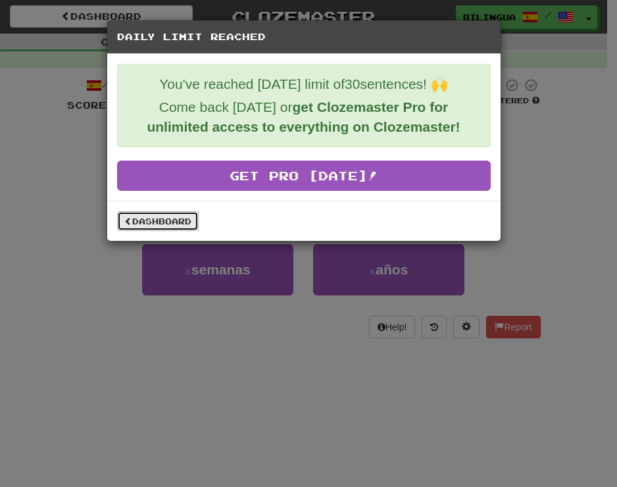
click at [168, 216] on link "Dashboard" at bounding box center [158, 221] width 82 height 20
